Goal: Communication & Community: Share content

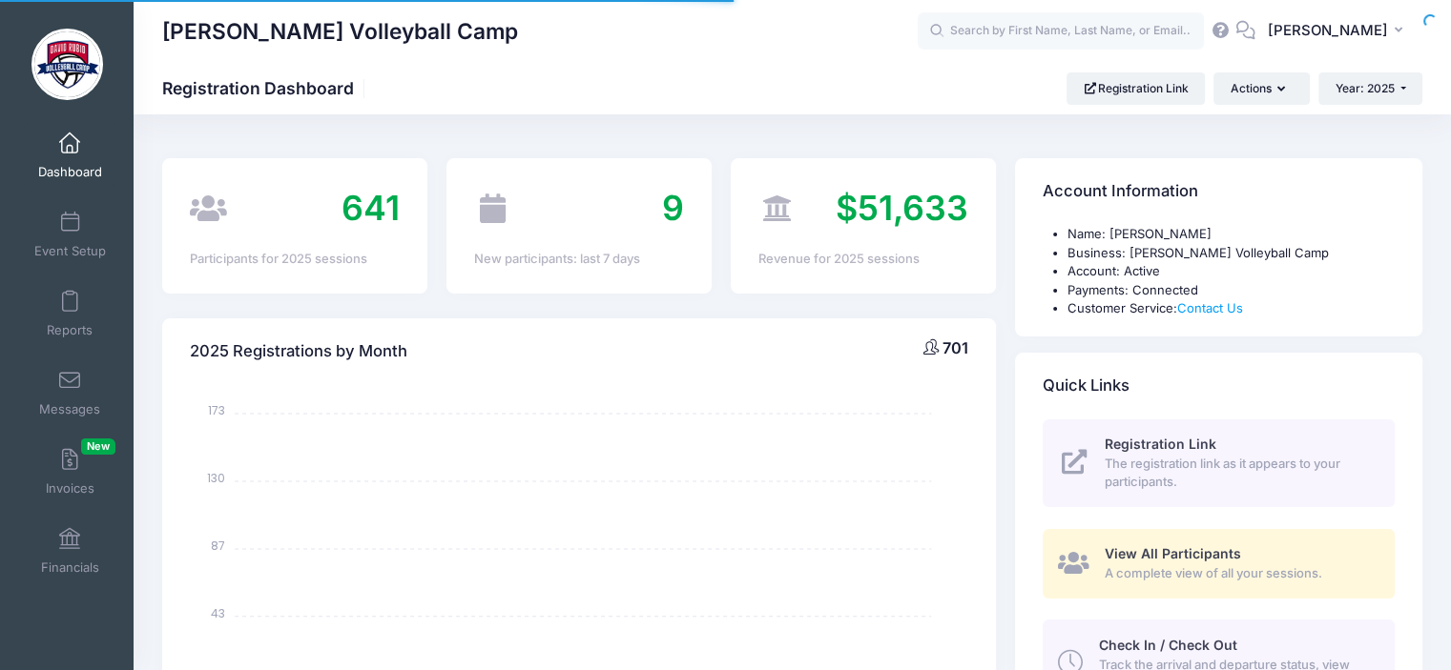
select select
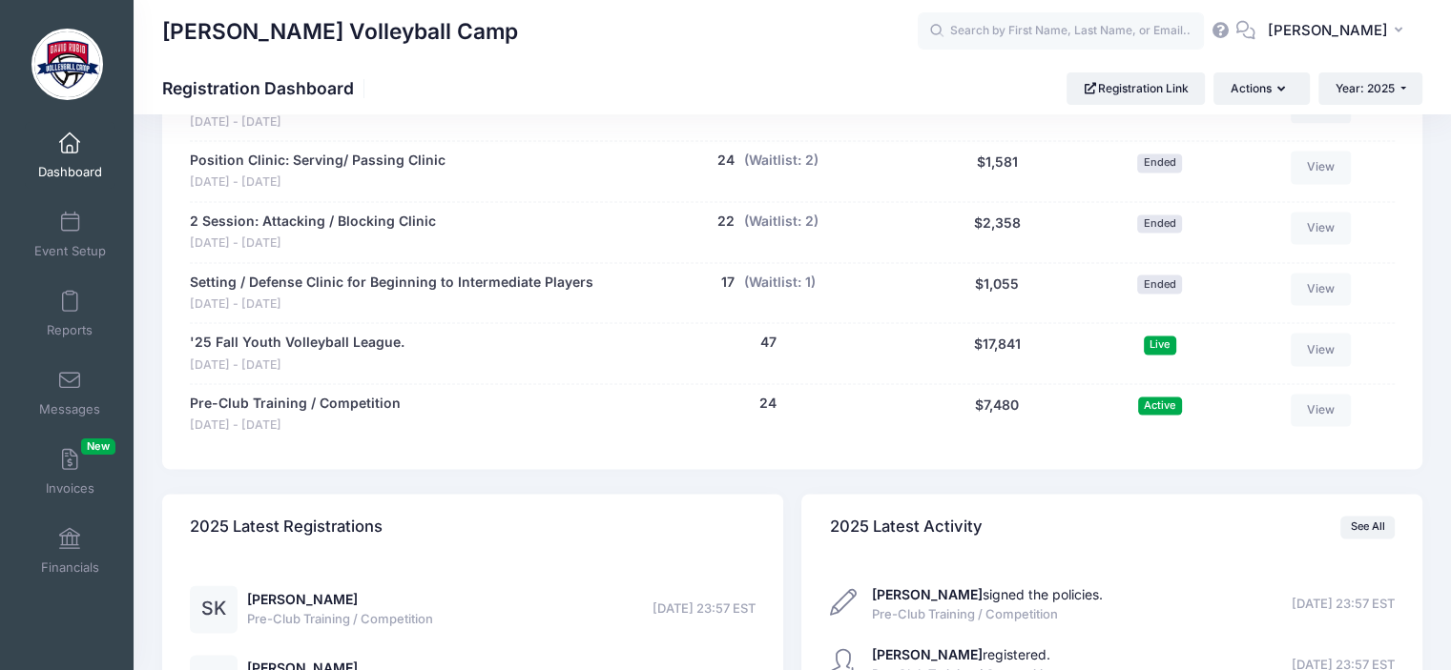
scroll to position [2554, 0]
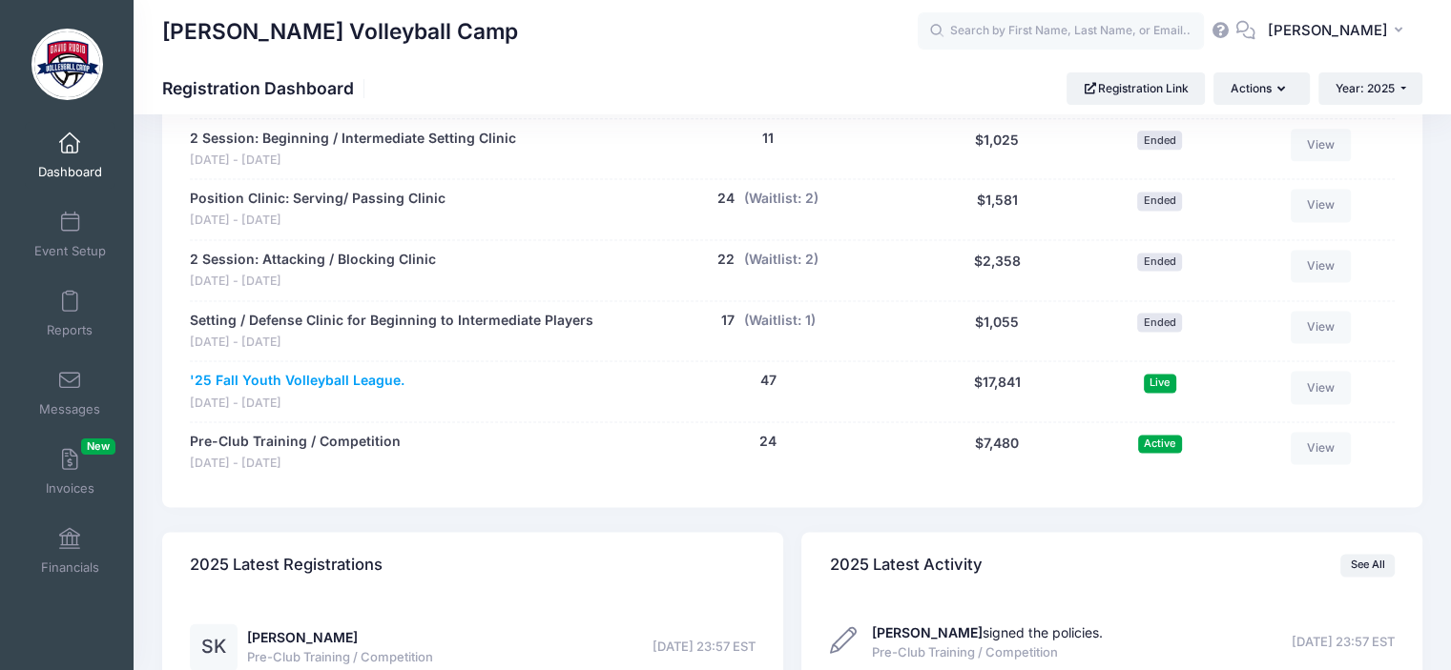
click at [337, 371] on link "'25 Fall Youth Volleyball League." at bounding box center [297, 381] width 215 height 20
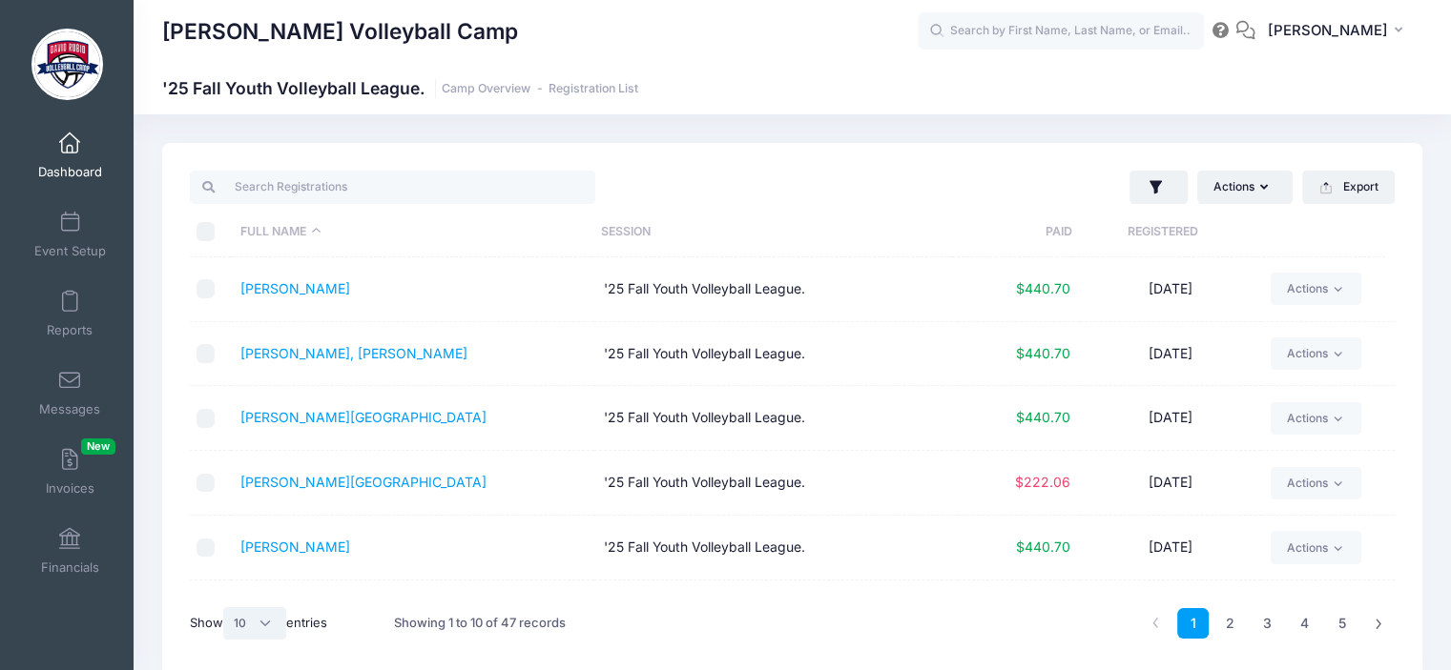
click at [266, 623] on select "All 10 25 50" at bounding box center [254, 624] width 63 height 32
select select "-1"
click at [226, 608] on select "All 10 25 50" at bounding box center [254, 624] width 63 height 32
click at [70, 380] on span at bounding box center [70, 381] width 0 height 21
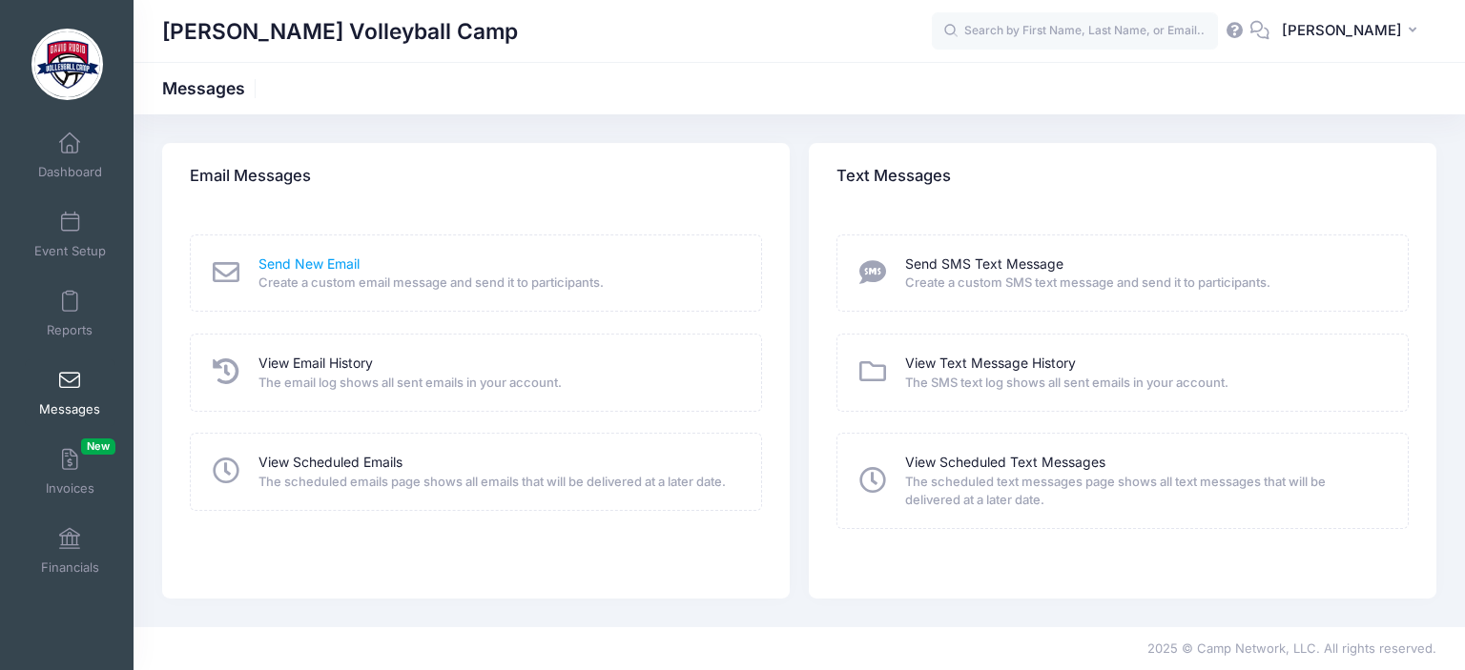
click at [311, 255] on link "Send New Email" at bounding box center [308, 265] width 101 height 20
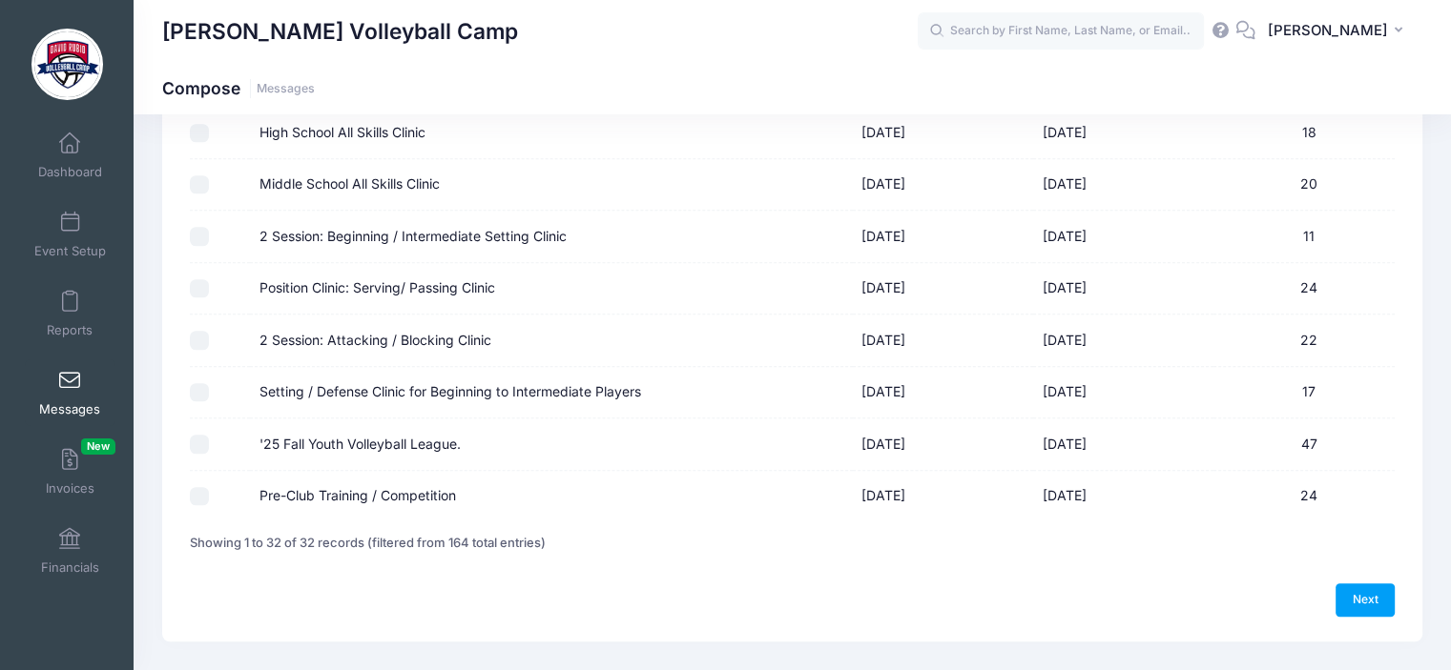
scroll to position [1451, 0]
click at [202, 438] on input "'25 Fall Youth Volleyball League." at bounding box center [199, 443] width 19 height 19
checkbox input "true"
click at [1365, 587] on link "Next" at bounding box center [1364, 599] width 59 height 32
select select "50"
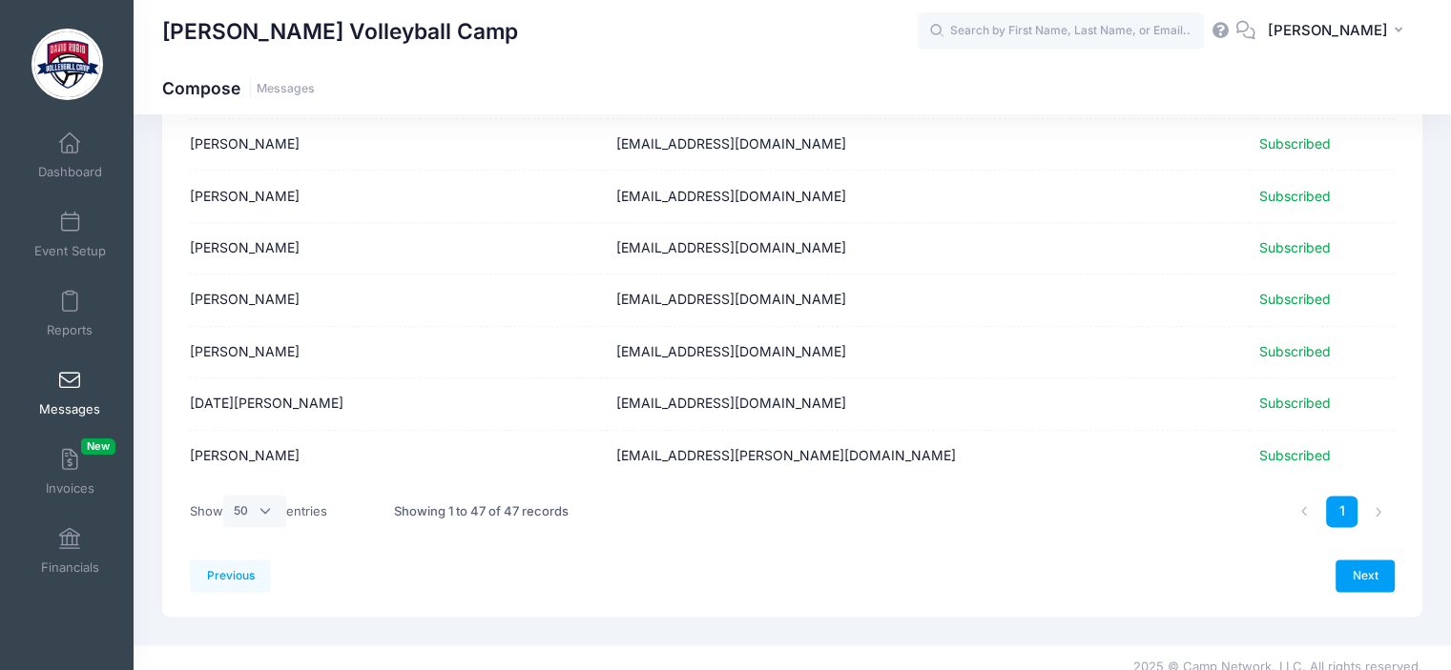
scroll to position [2244, 0]
click at [1365, 567] on link "Next" at bounding box center [1364, 575] width 59 height 32
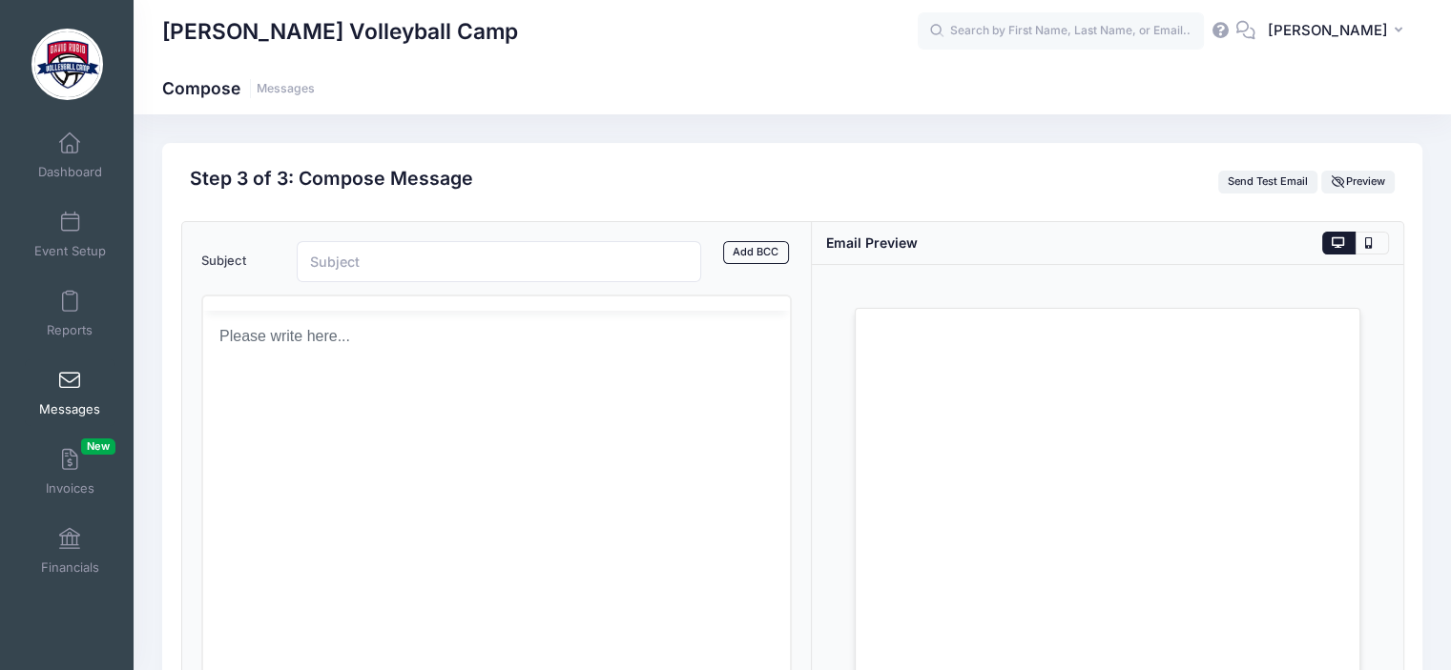
scroll to position [0, 0]
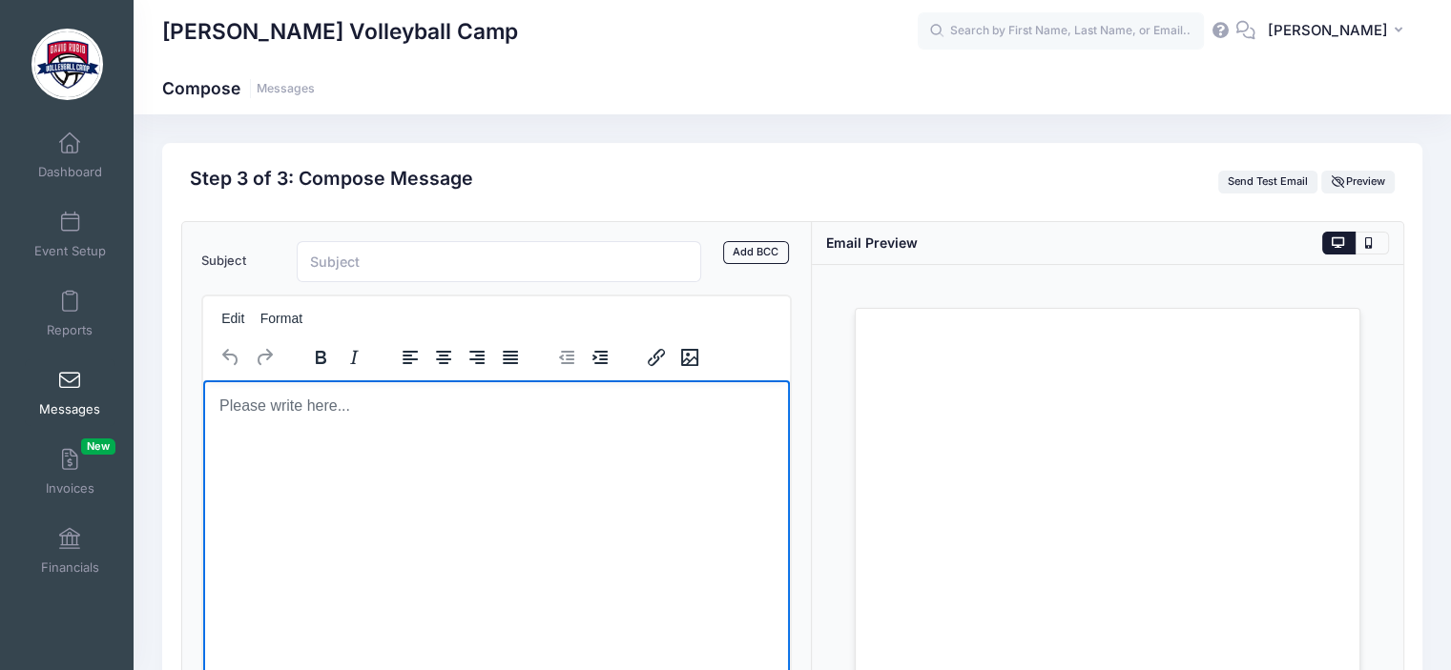
click at [360, 405] on p "Rich Text Area. Press ALT-0 for help." at bounding box center [495, 405] width 557 height 21
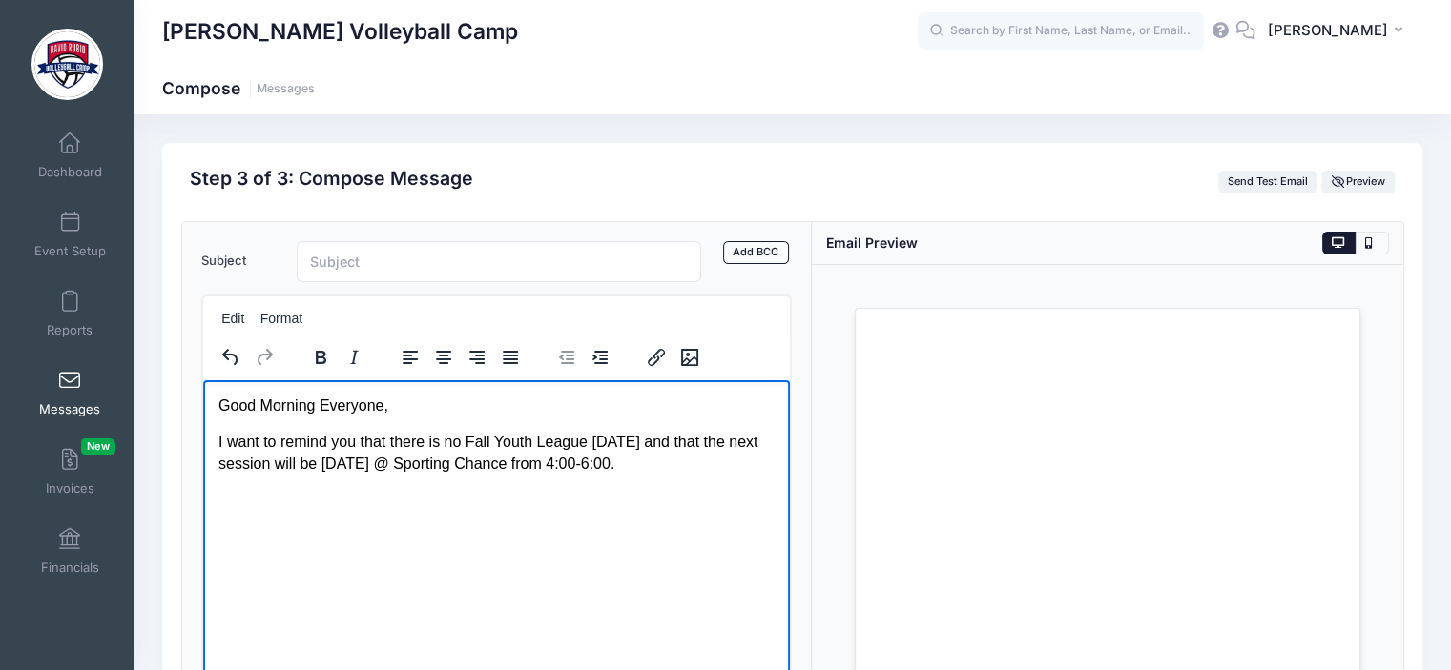
click at [389, 443] on p "I want to remind you that there is no Fall Youth League today and that the next…" at bounding box center [495, 452] width 557 height 43
click at [664, 447] on p "I want to remind you there is no Fall Youth League today and that the next sess…" at bounding box center [495, 452] width 557 height 43
click at [603, 461] on p "I want to remind you there is no Fall Youth League today and the next session w…" at bounding box center [495, 452] width 557 height 43
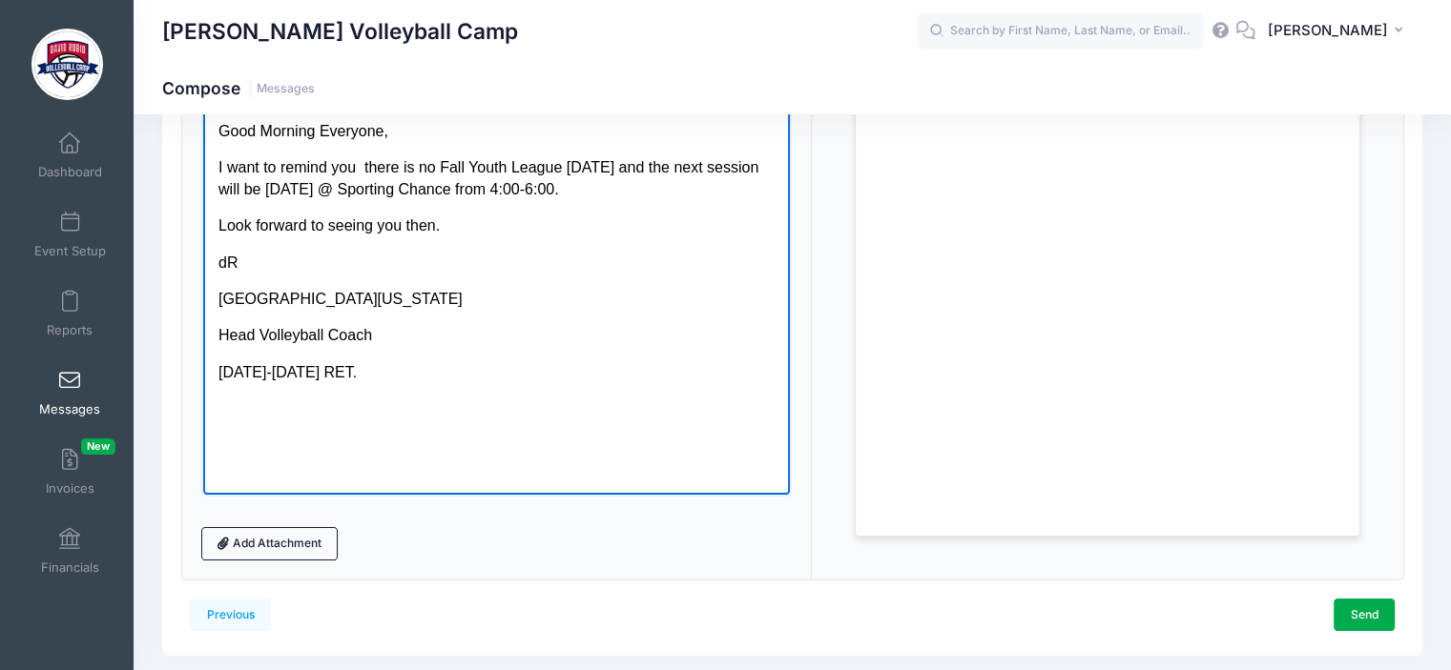
scroll to position [276, 0]
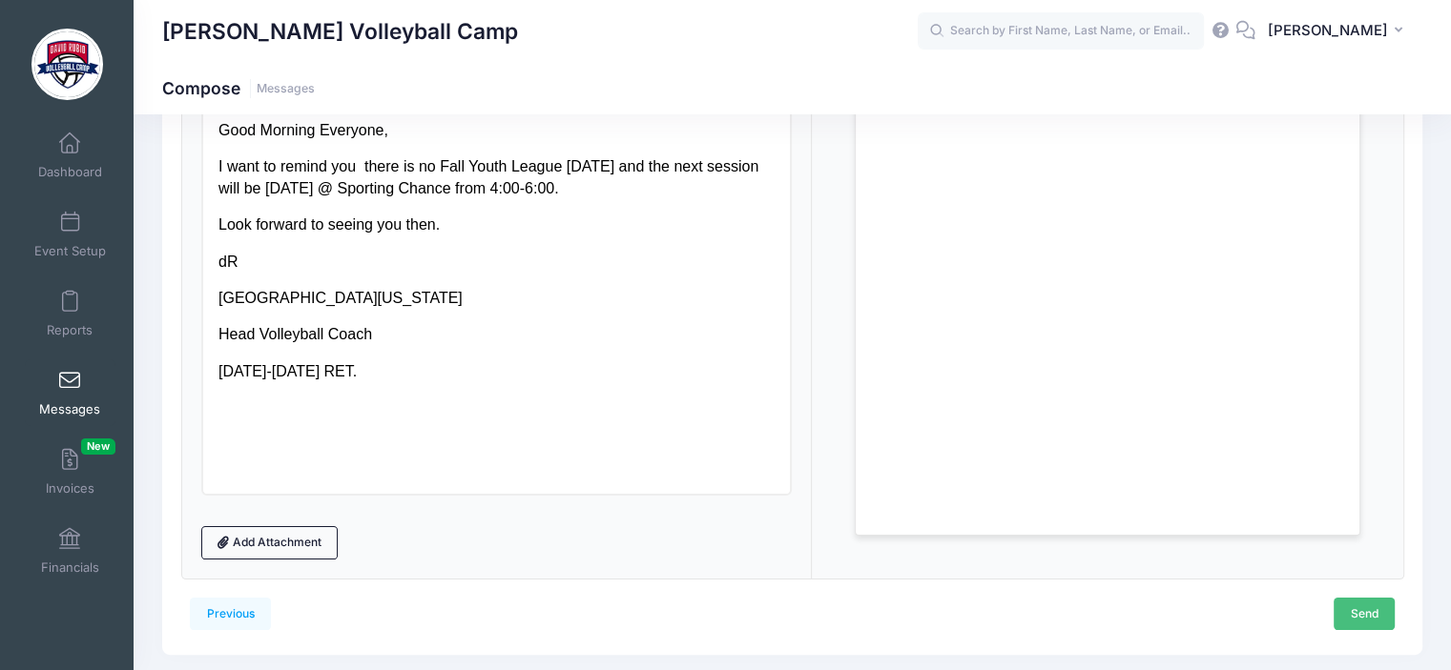
click at [1380, 612] on link "Send" at bounding box center [1363, 614] width 61 height 32
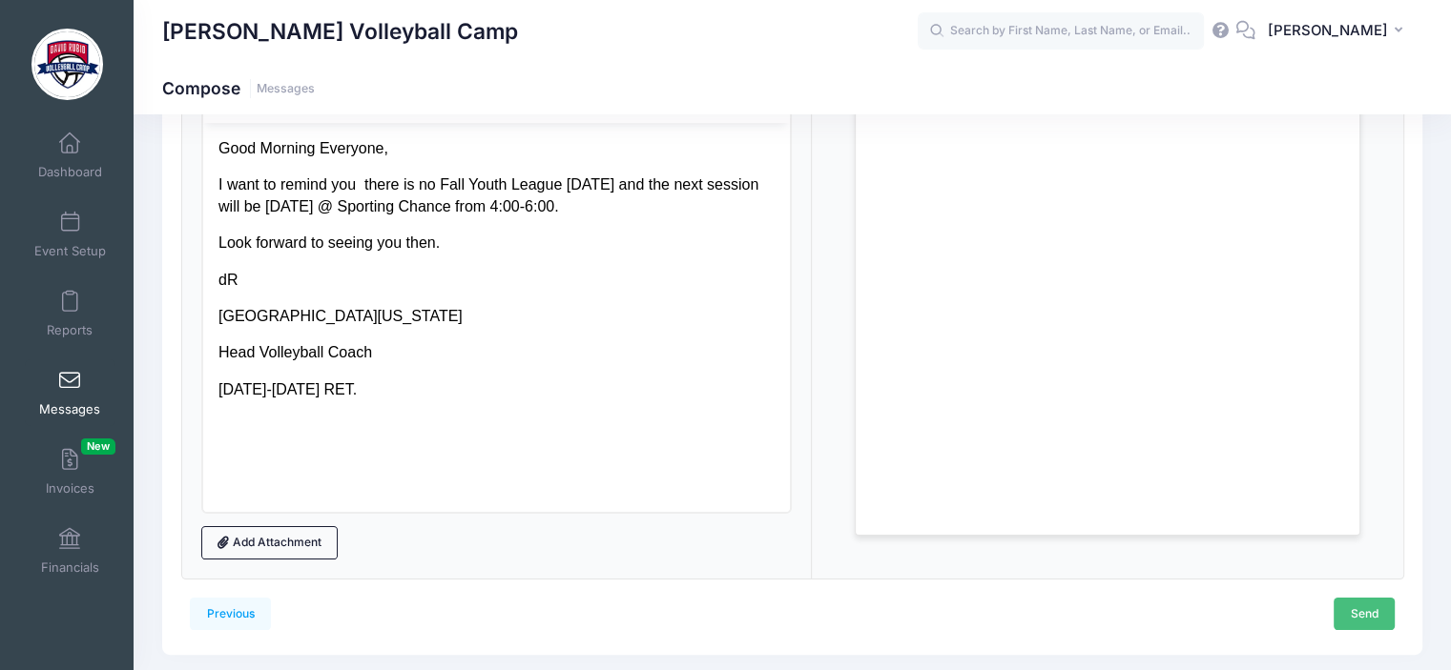
scroll to position [0, 0]
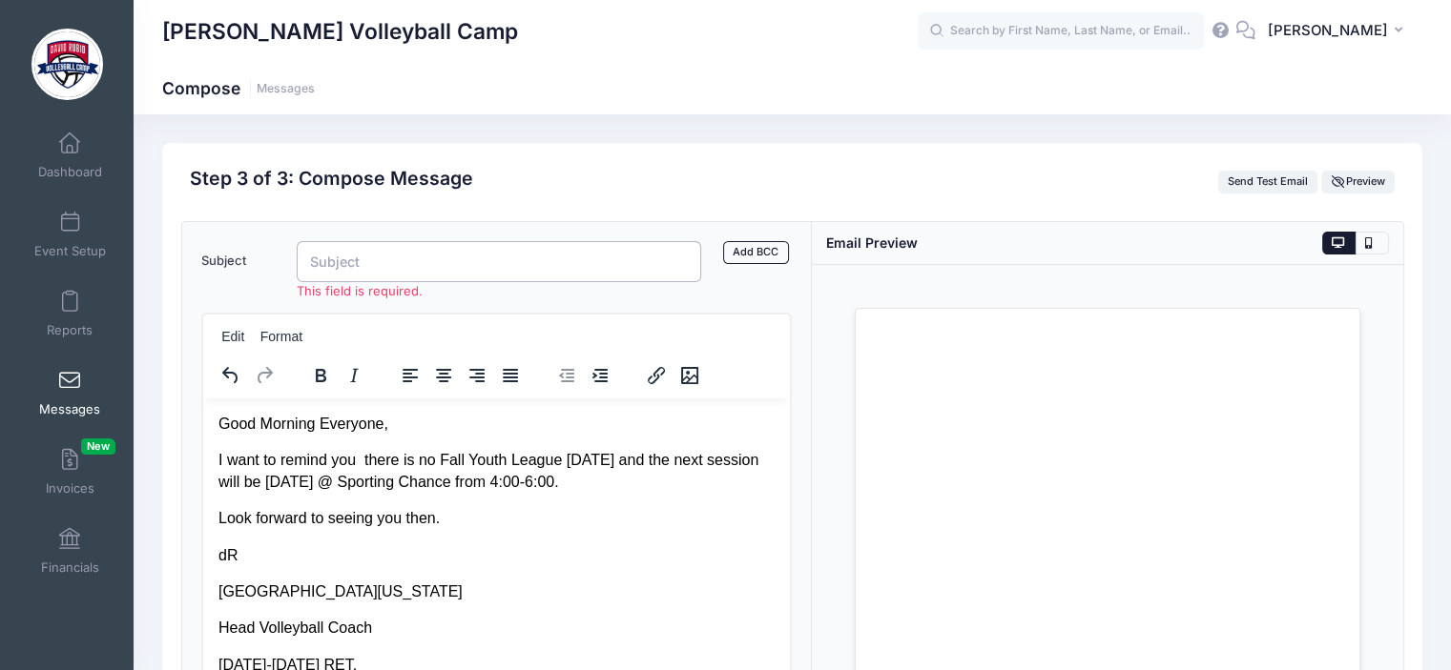
click at [569, 260] on input "Subject" at bounding box center [499, 261] width 405 height 41
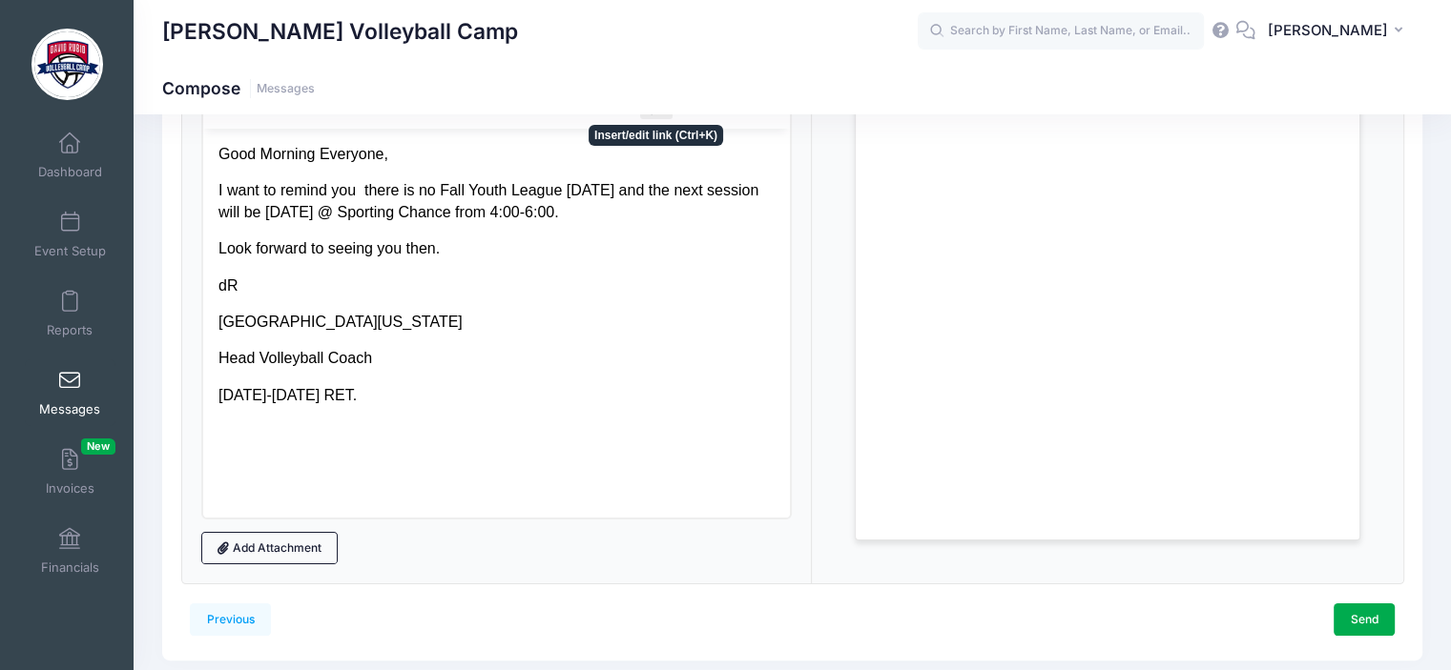
scroll to position [255, 0]
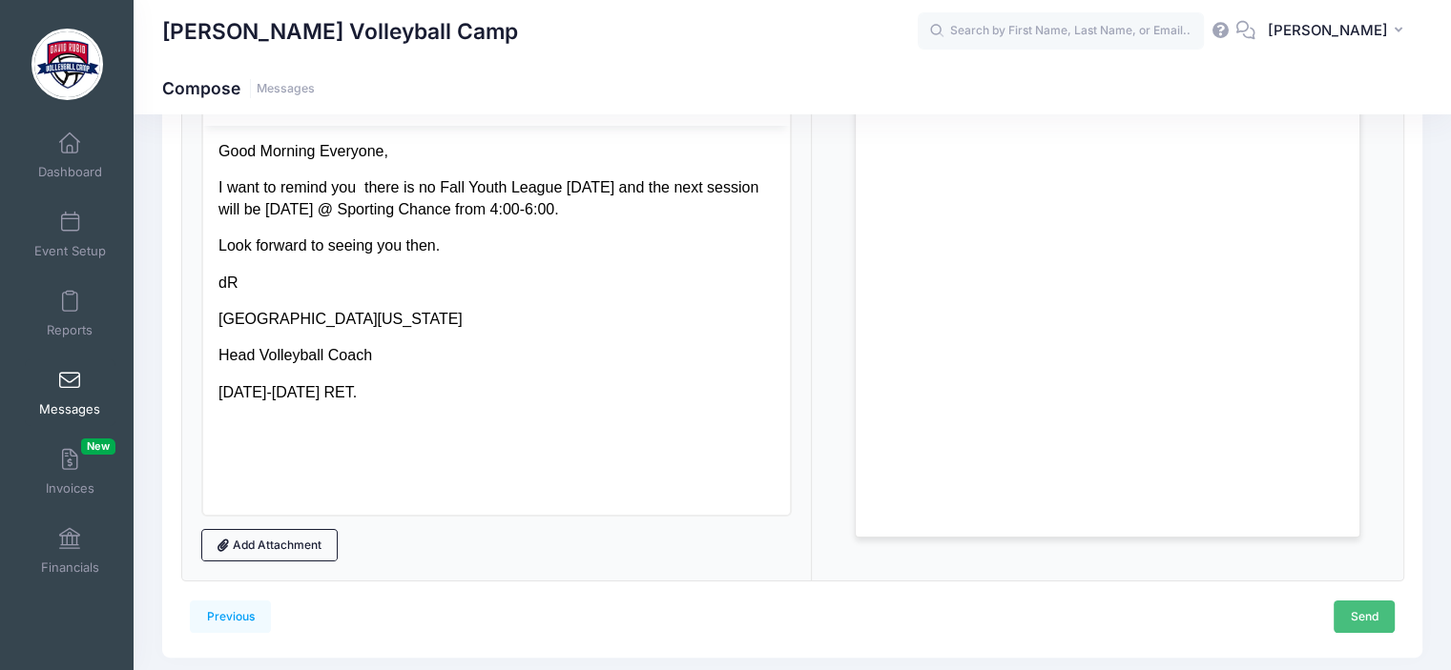
type input "Fall YVL"
click at [1372, 617] on link "Send" at bounding box center [1363, 617] width 61 height 32
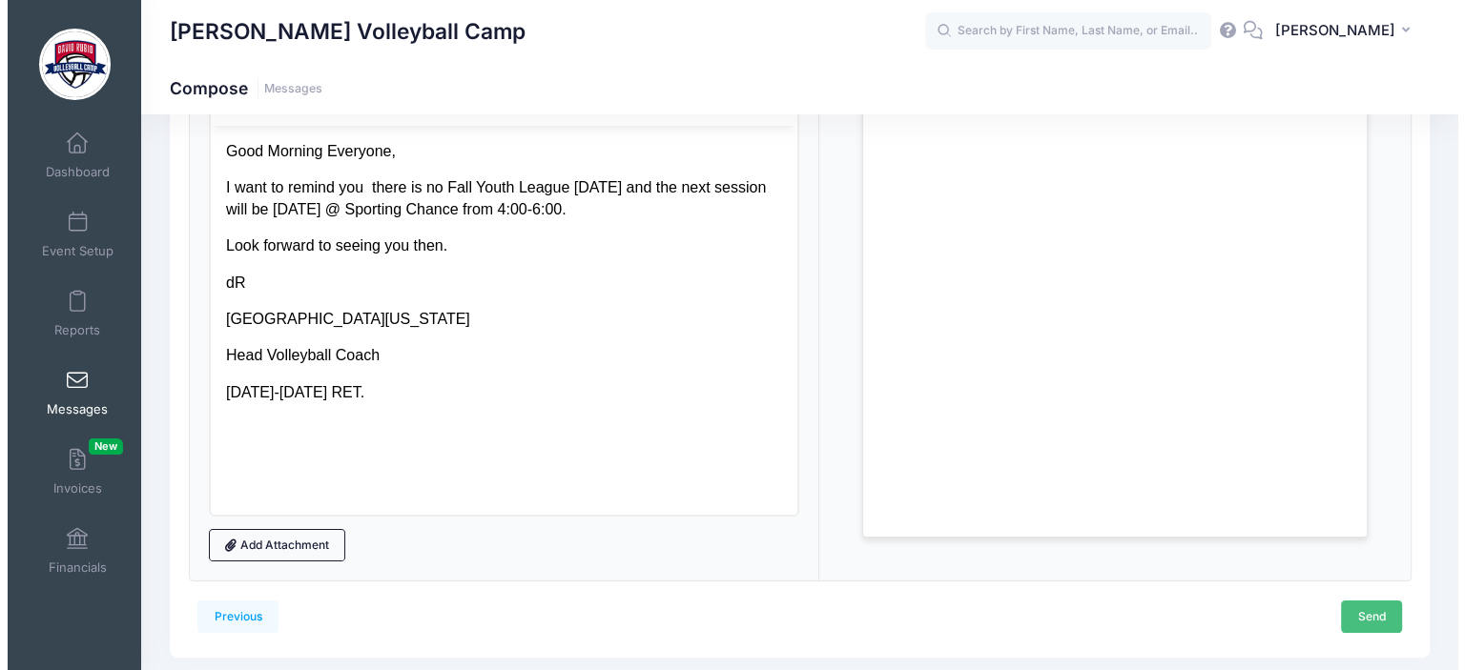
scroll to position [0, 0]
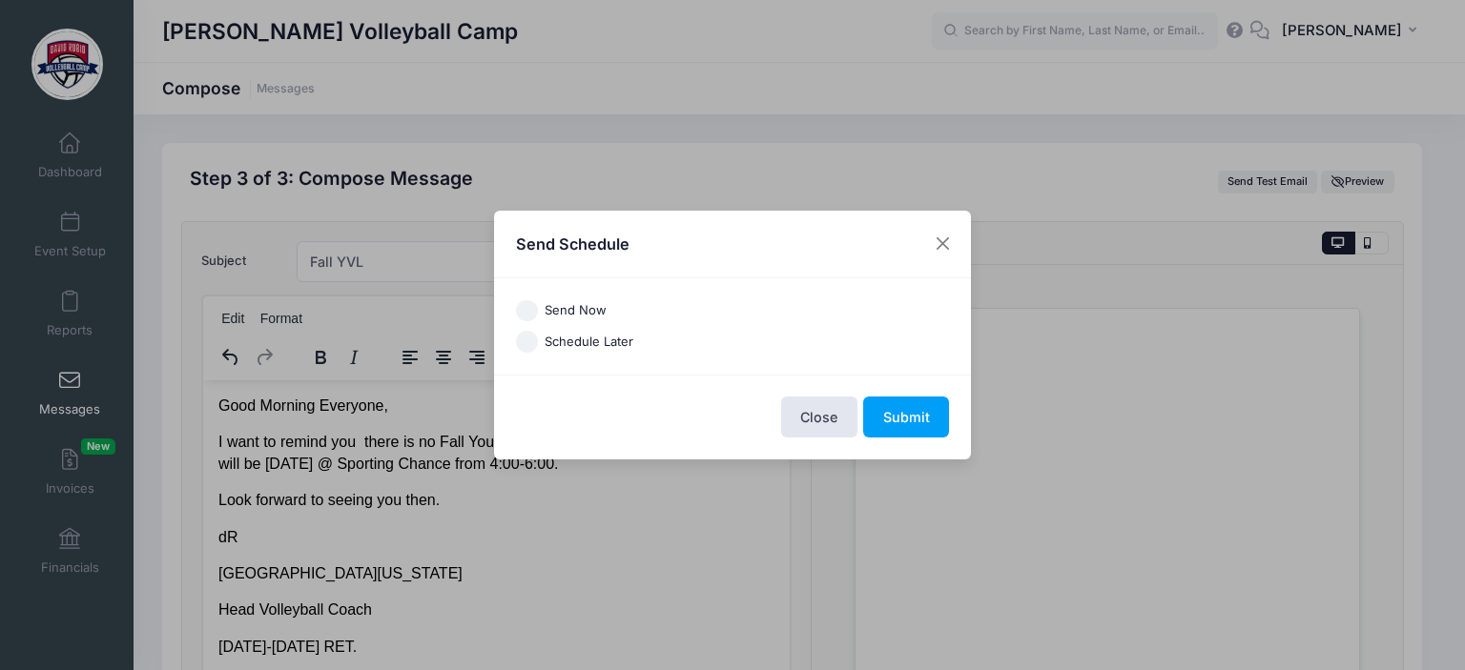
click at [529, 309] on input "Send Now" at bounding box center [527, 311] width 22 height 22
radio input "true"
click at [916, 413] on button "Submit" at bounding box center [906, 417] width 86 height 41
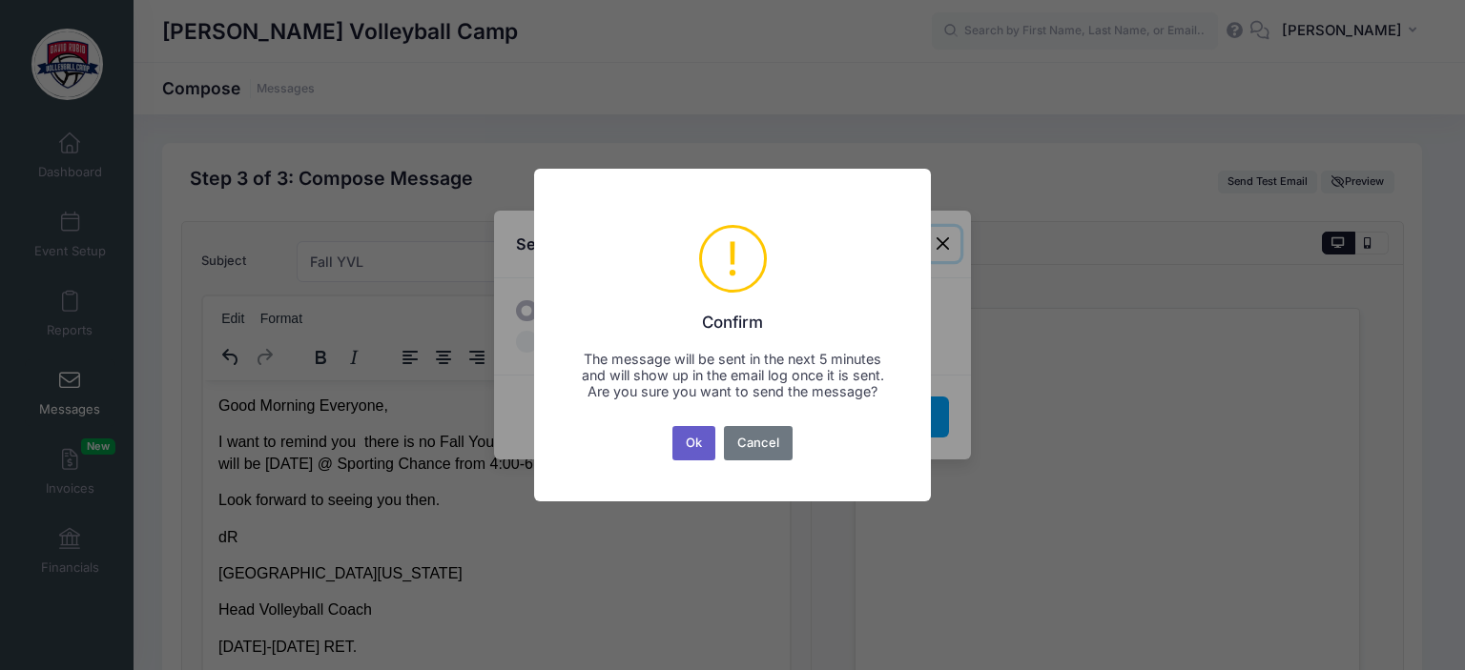
click at [701, 445] on button "Ok" at bounding box center [694, 443] width 44 height 34
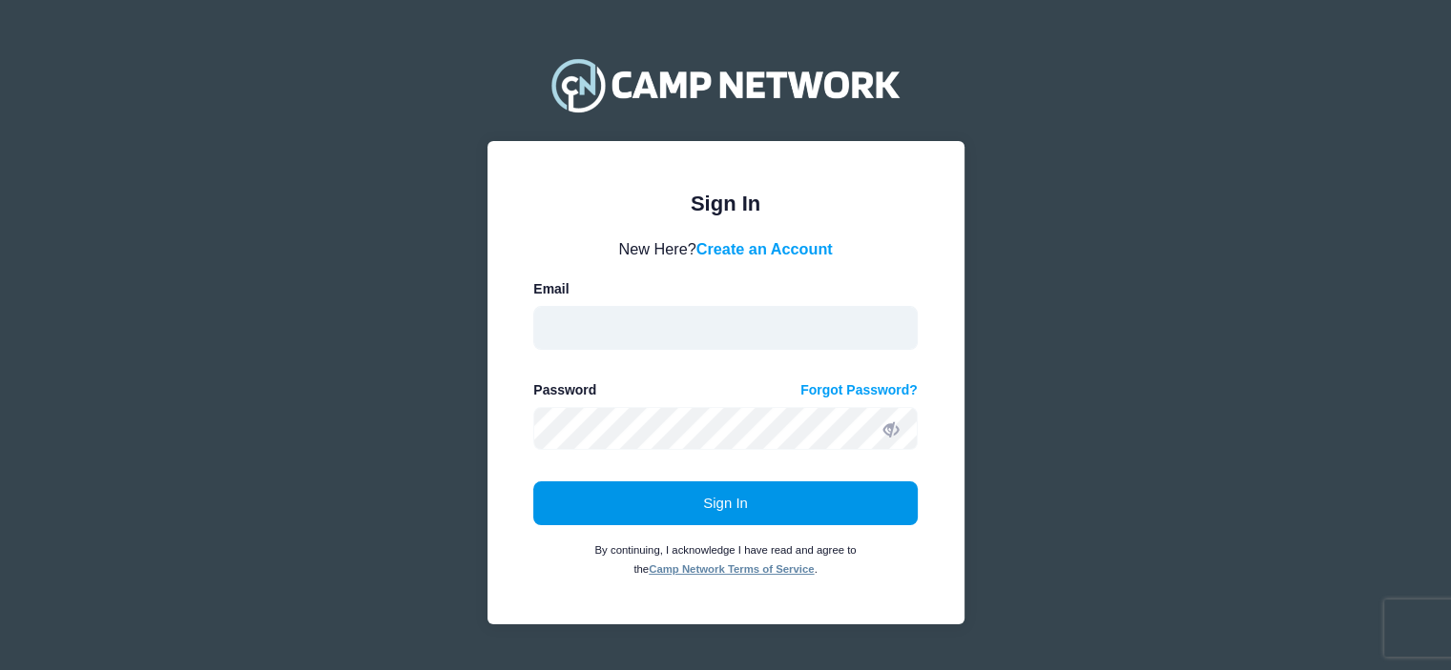
type input "[EMAIL_ADDRESS][DOMAIN_NAME]"
click at [714, 508] on button "Sign In" at bounding box center [725, 504] width 384 height 44
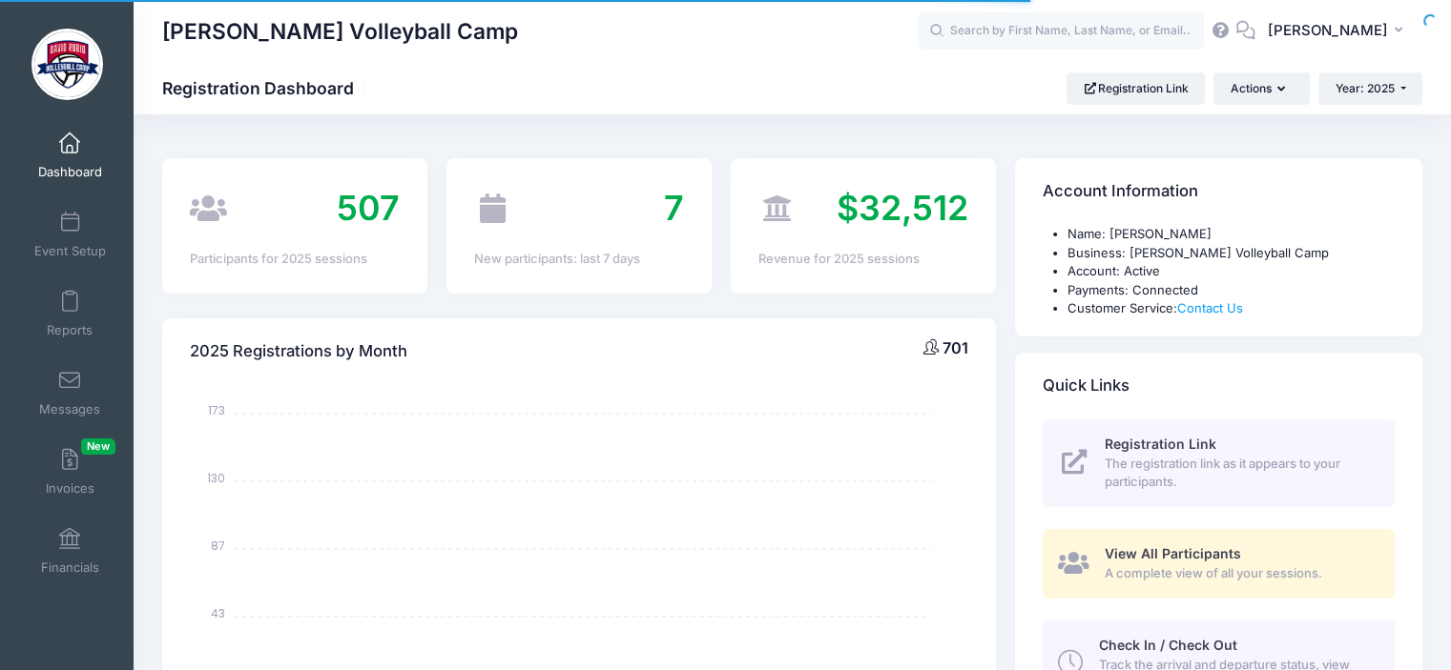
select select
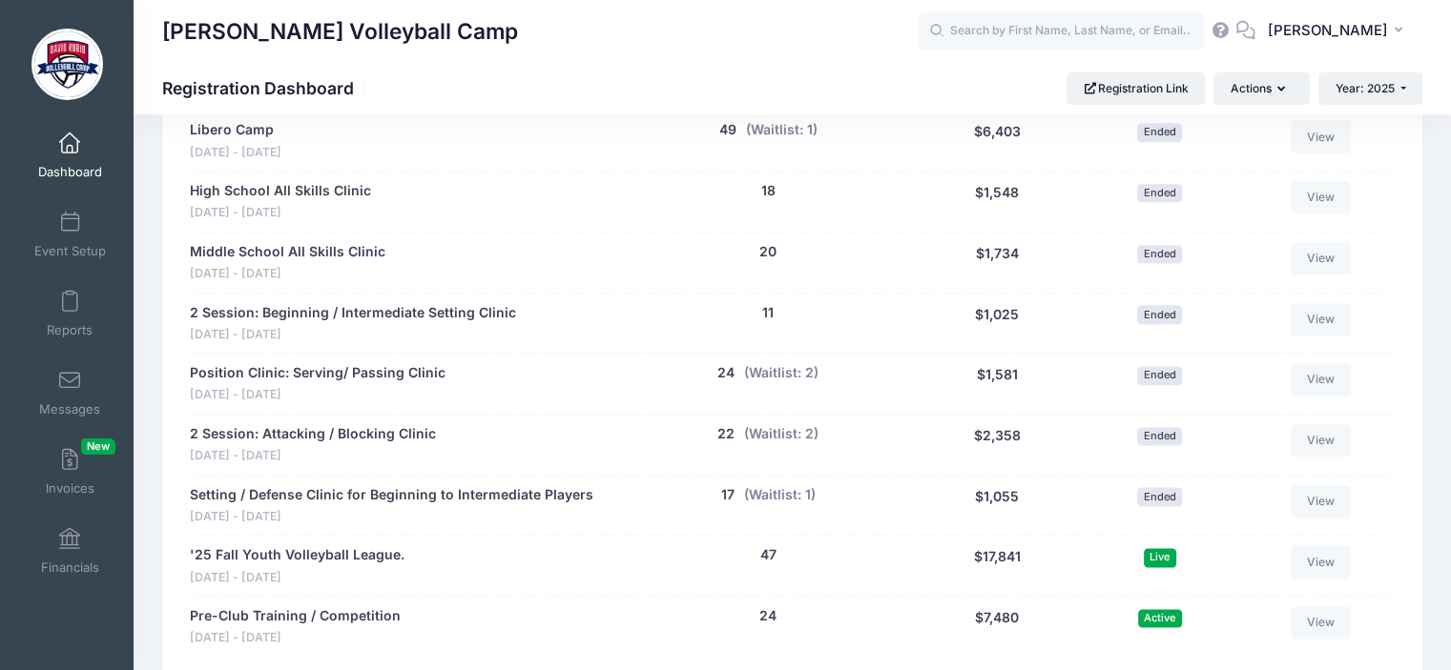
scroll to position [2532, 0]
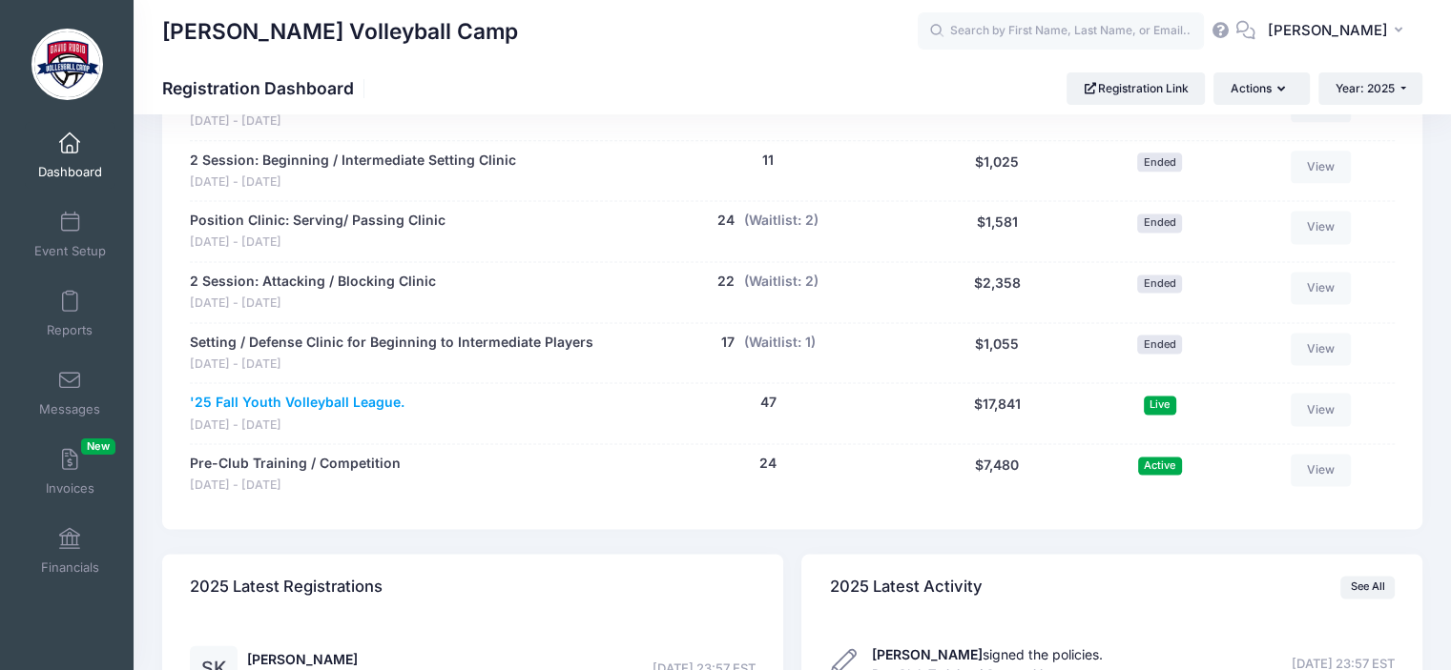
click at [371, 402] on link "'25 Fall Youth Volleyball League." at bounding box center [297, 403] width 215 height 20
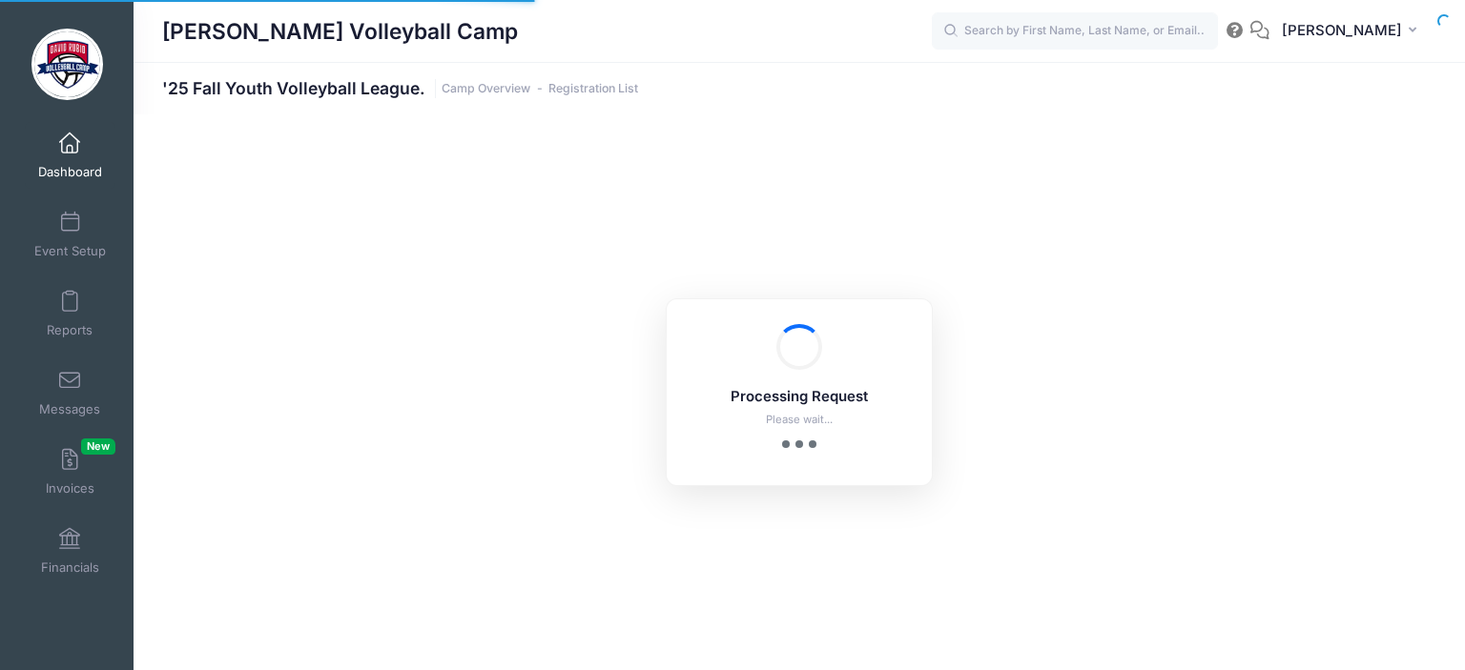
select select "10"
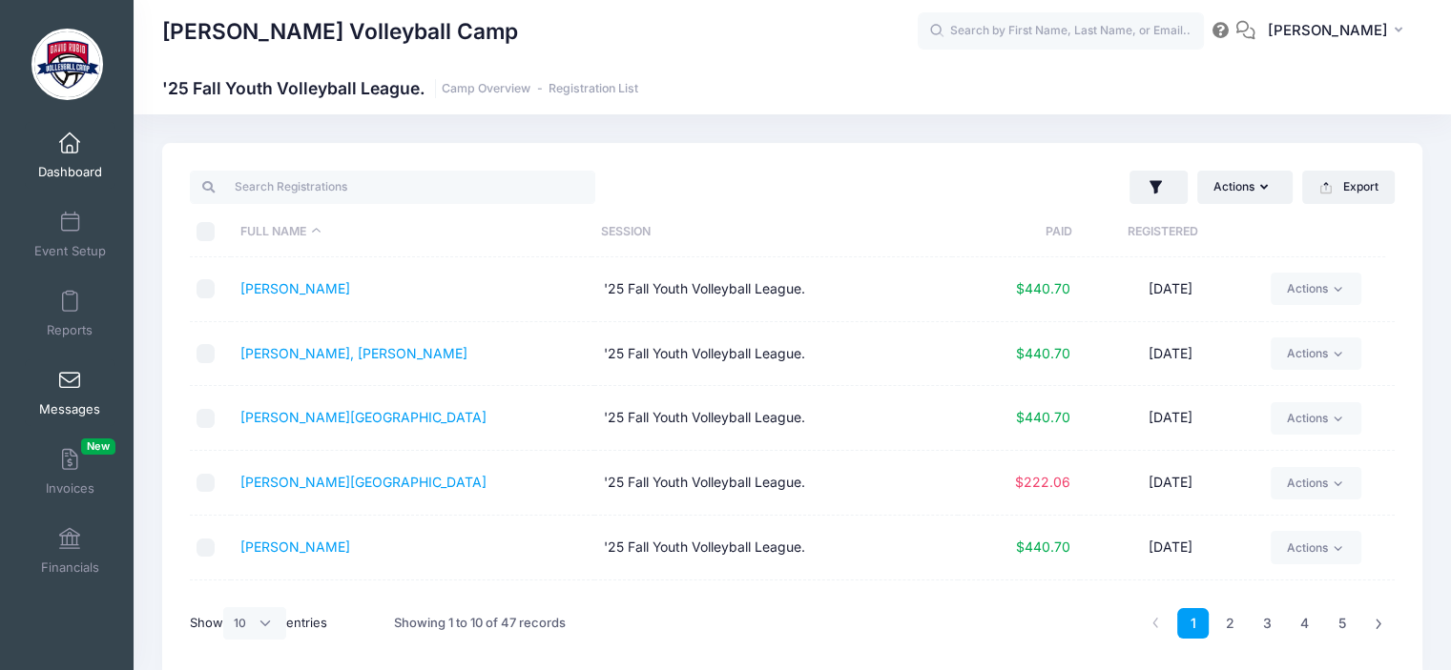
click at [70, 378] on span at bounding box center [70, 381] width 0 height 21
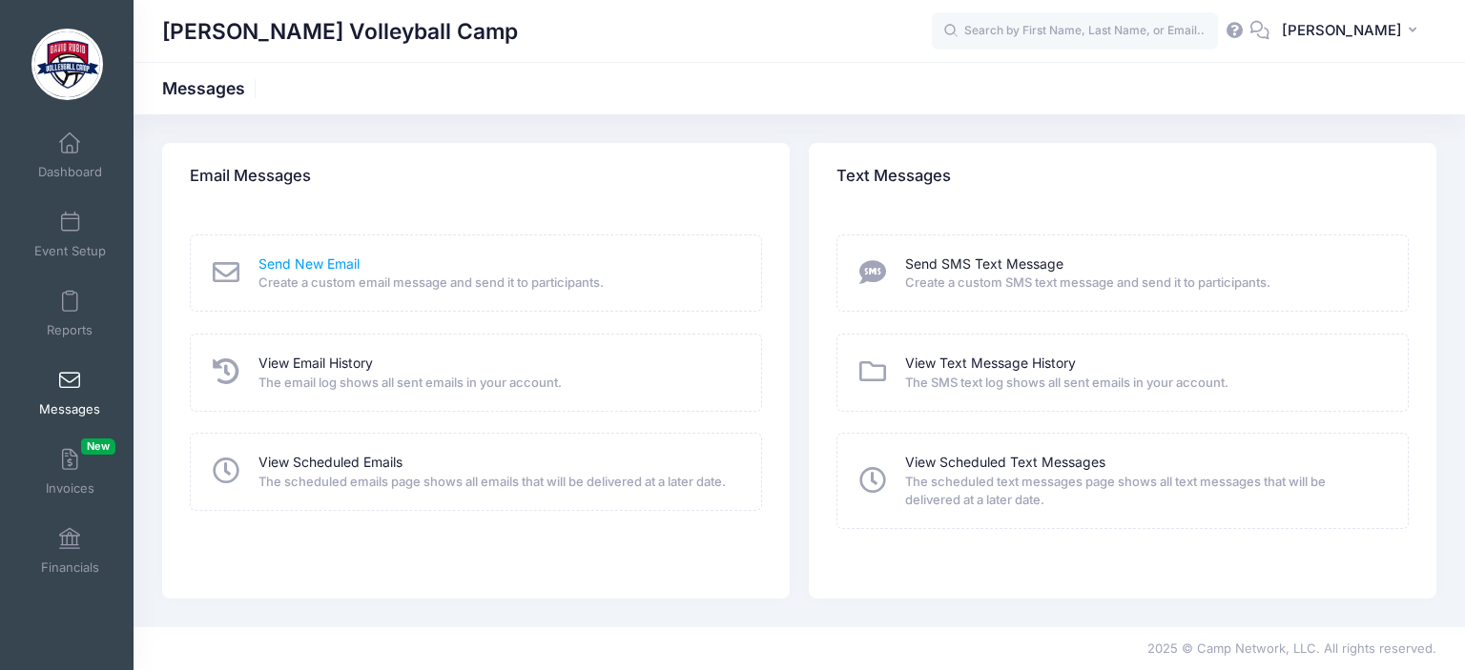
click at [314, 266] on link "Send New Email" at bounding box center [308, 265] width 101 height 20
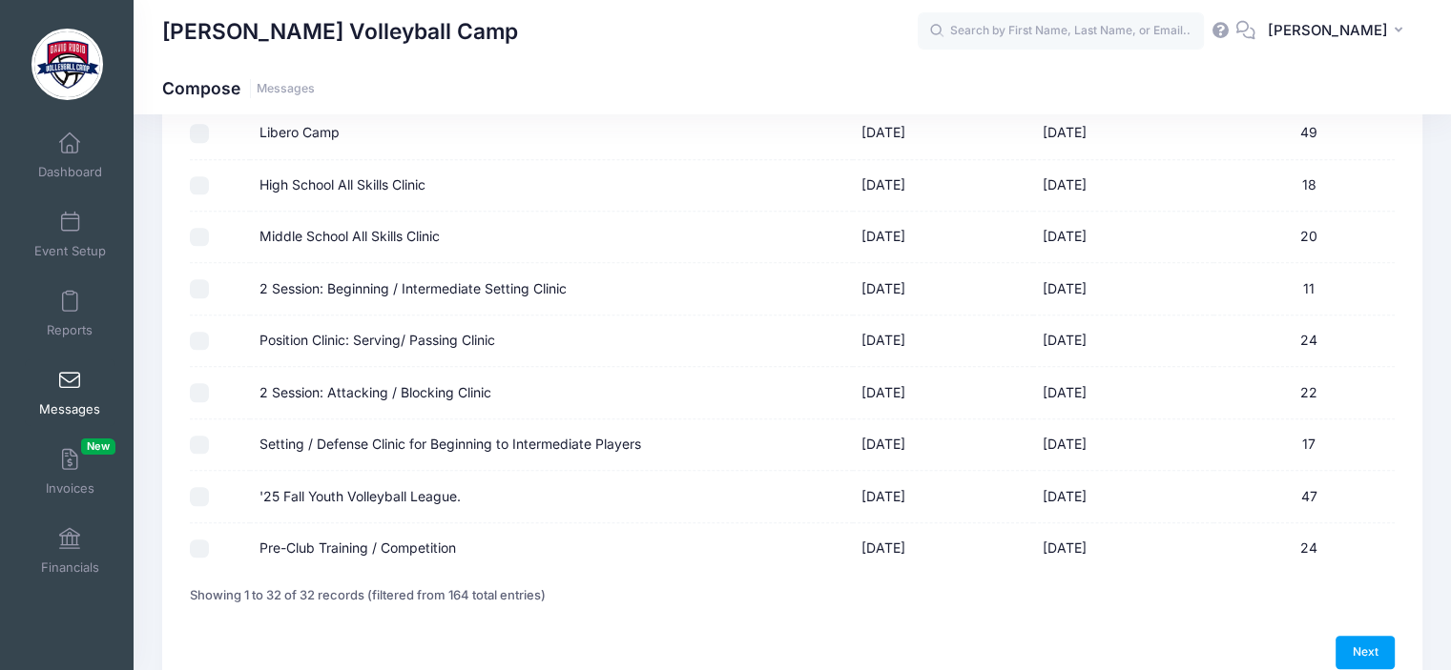
scroll to position [1398, 0]
click at [328, 487] on label "'25 Fall Youth Volleyball League." at bounding box center [359, 496] width 201 height 20
click at [209, 487] on input "'25 Fall Youth Volleyball League." at bounding box center [199, 495] width 19 height 19
checkbox input "true"
click at [1373, 646] on link "Next" at bounding box center [1364, 651] width 59 height 32
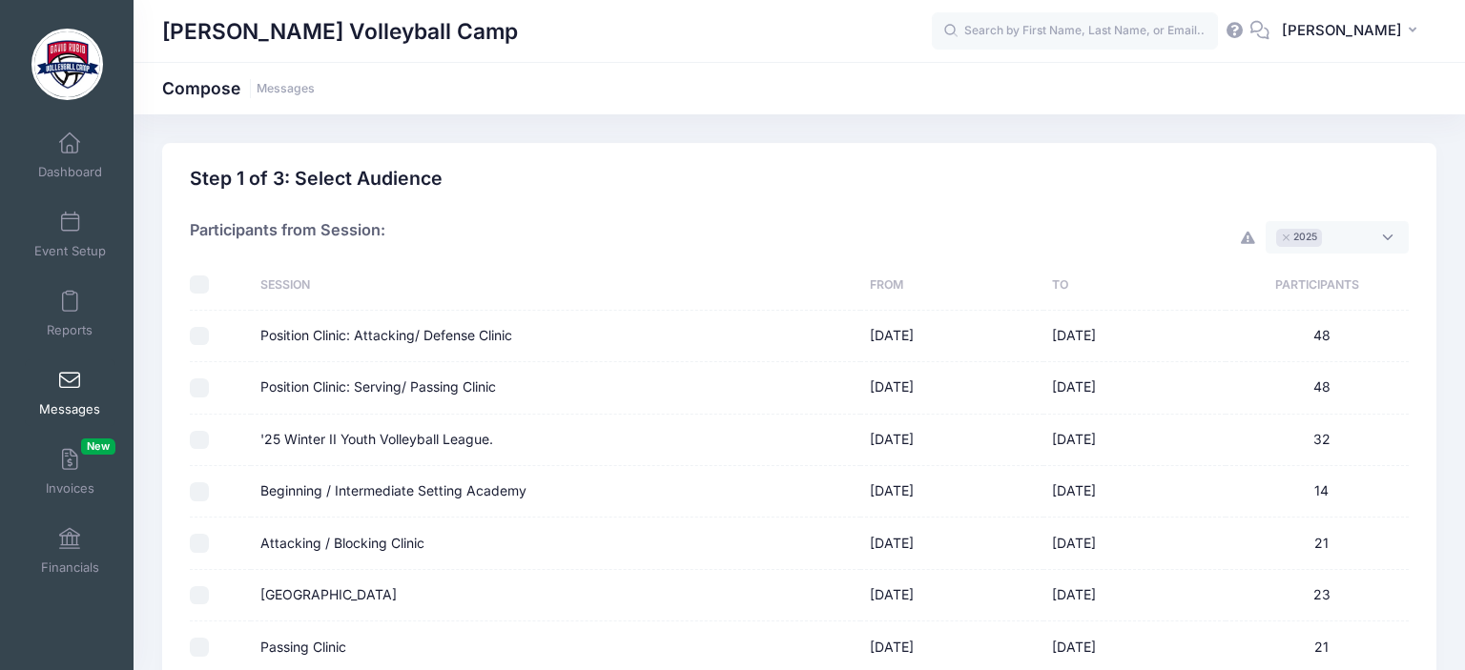
select select "50"
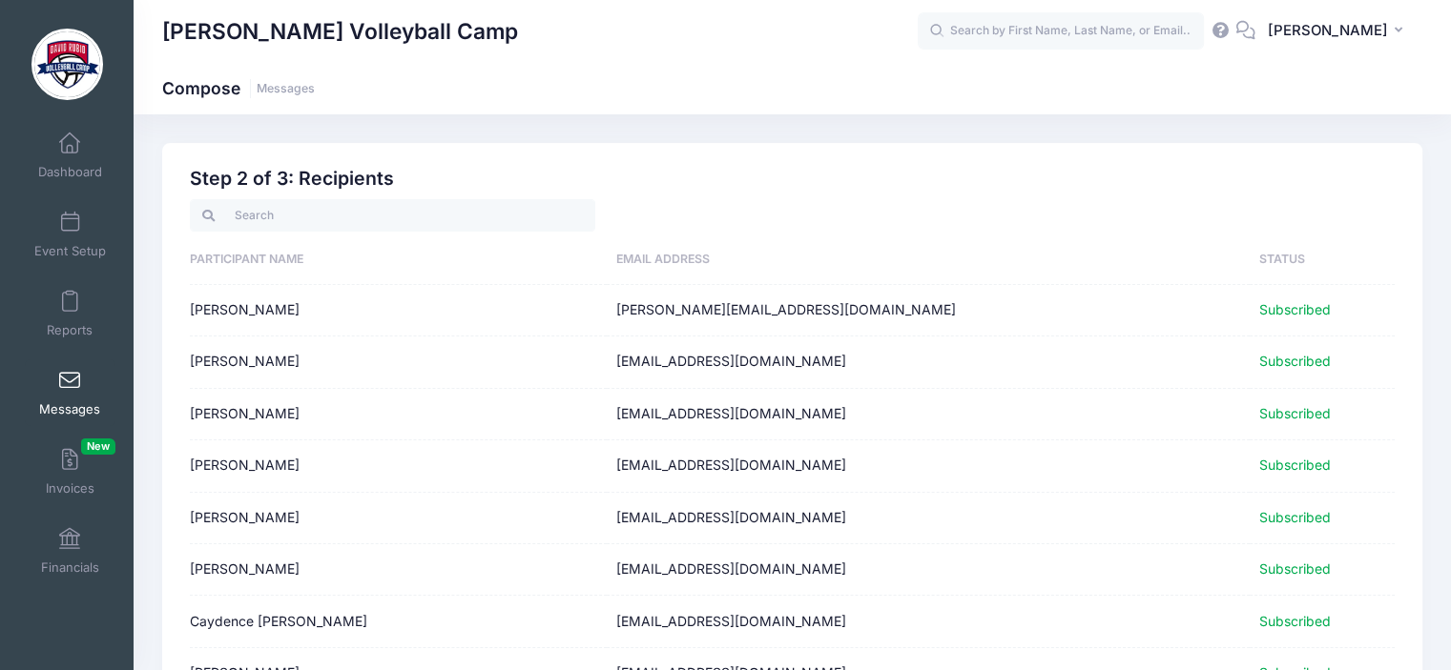
click at [266, 310] on td "[PERSON_NAME]" at bounding box center [398, 310] width 417 height 51
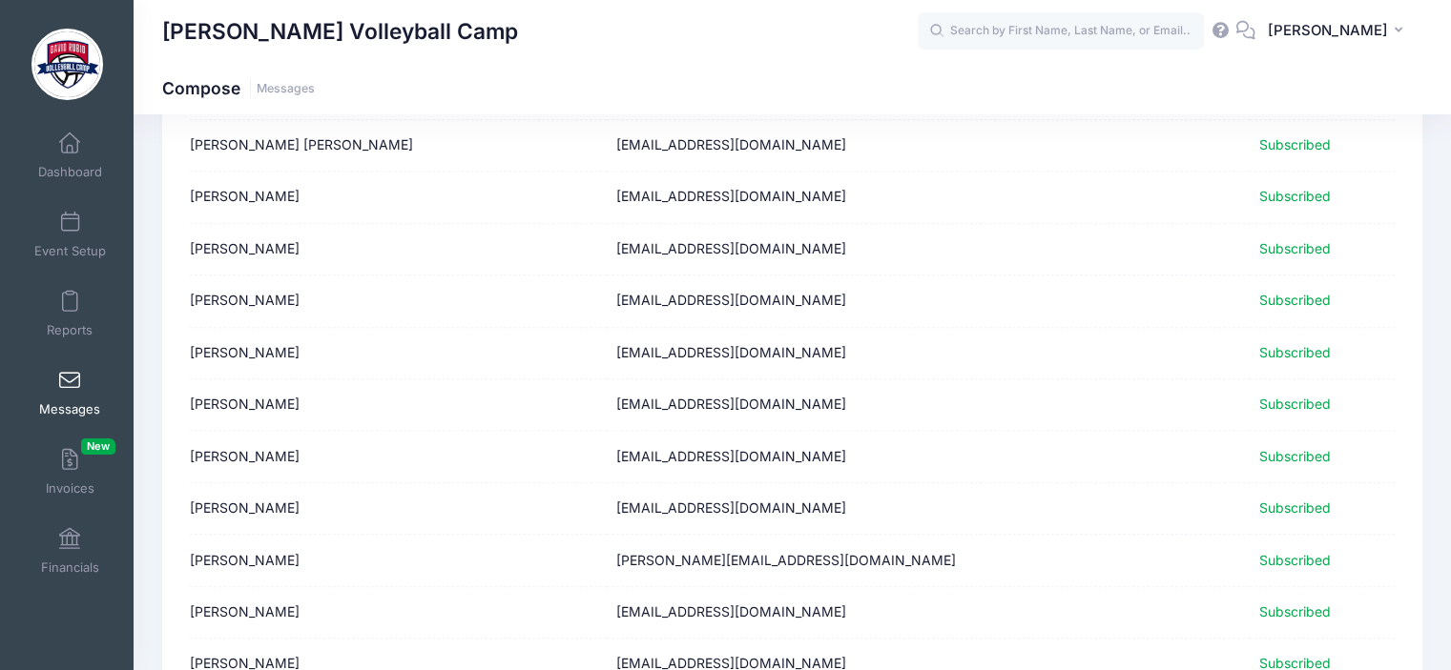
scroll to position [1308, 0]
